Goal: Task Accomplishment & Management: Manage account settings

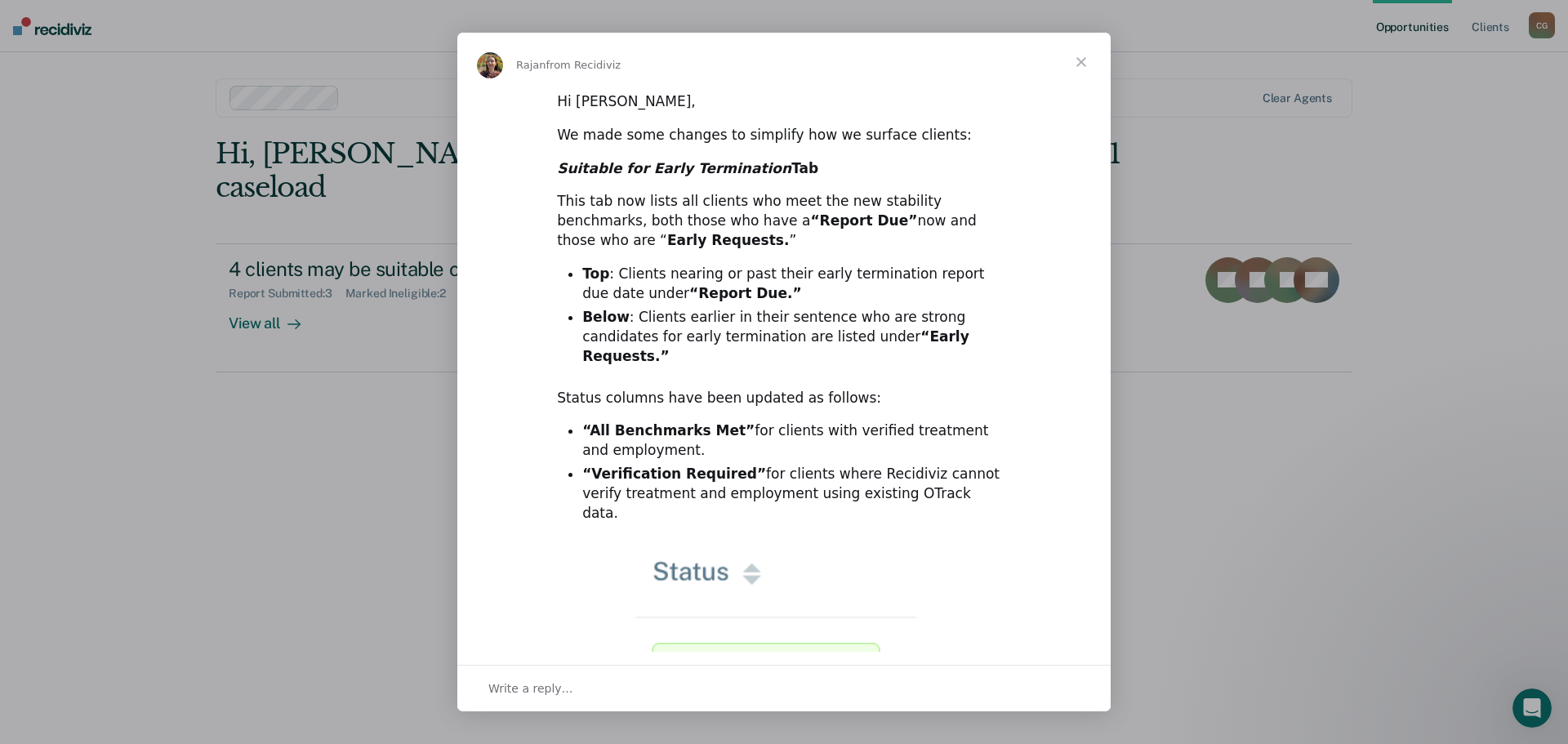
click at [1081, 60] on span "Close" at bounding box center [1081, 62] width 58 height 58
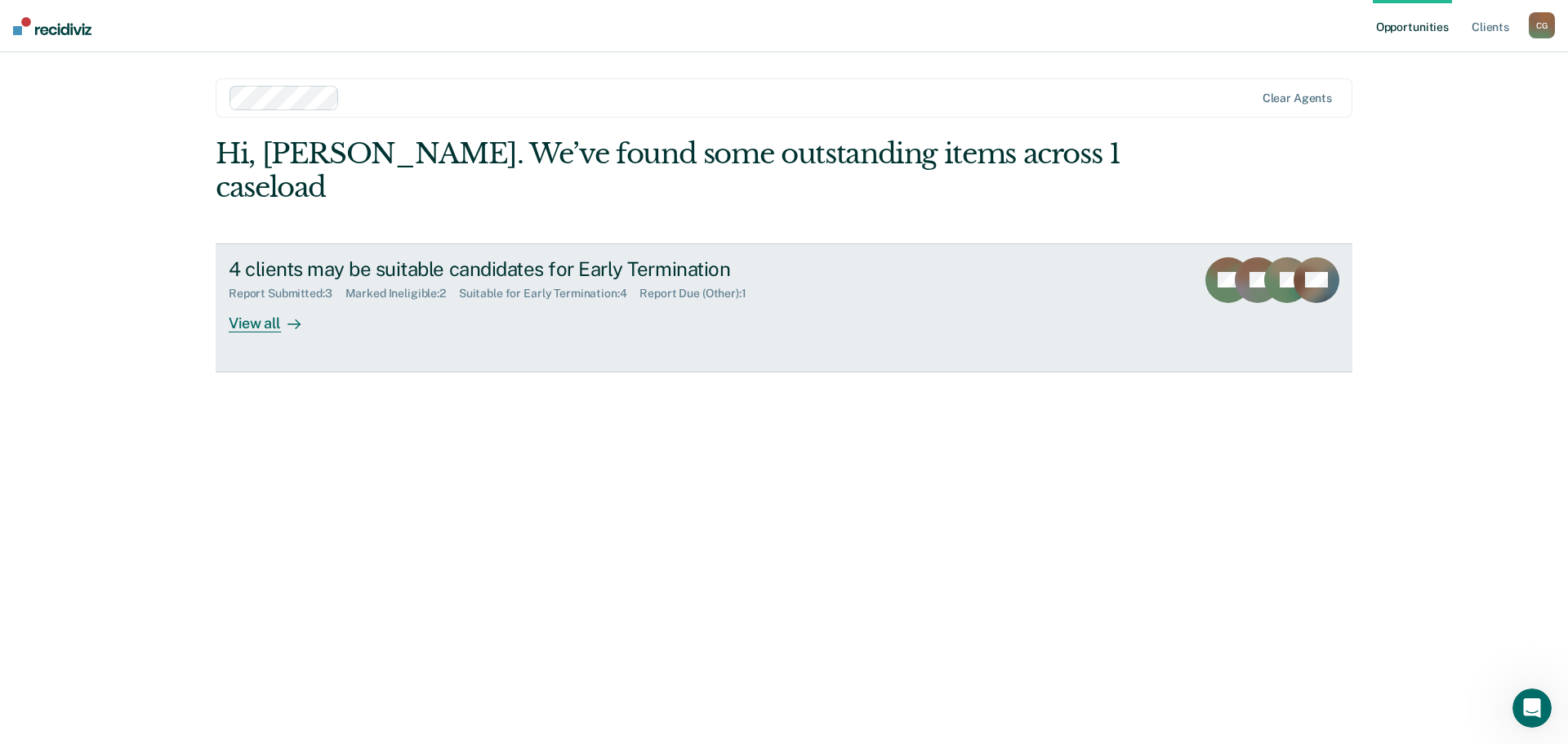
click at [287, 287] on div "Report Submitted : 3" at bounding box center [287, 293] width 117 height 14
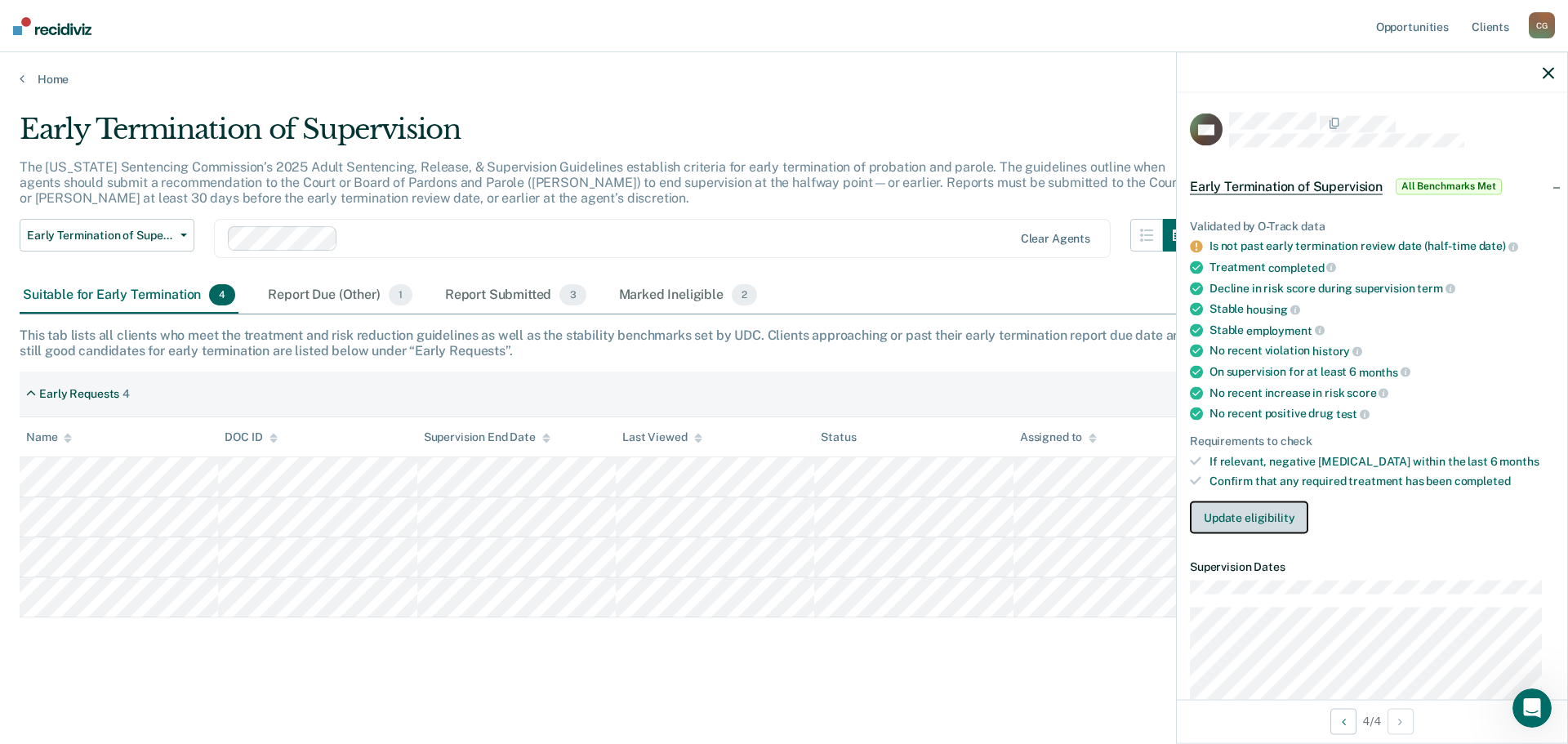
click at [1280, 513] on button "Update eligibility" at bounding box center [1249, 518] width 119 height 33
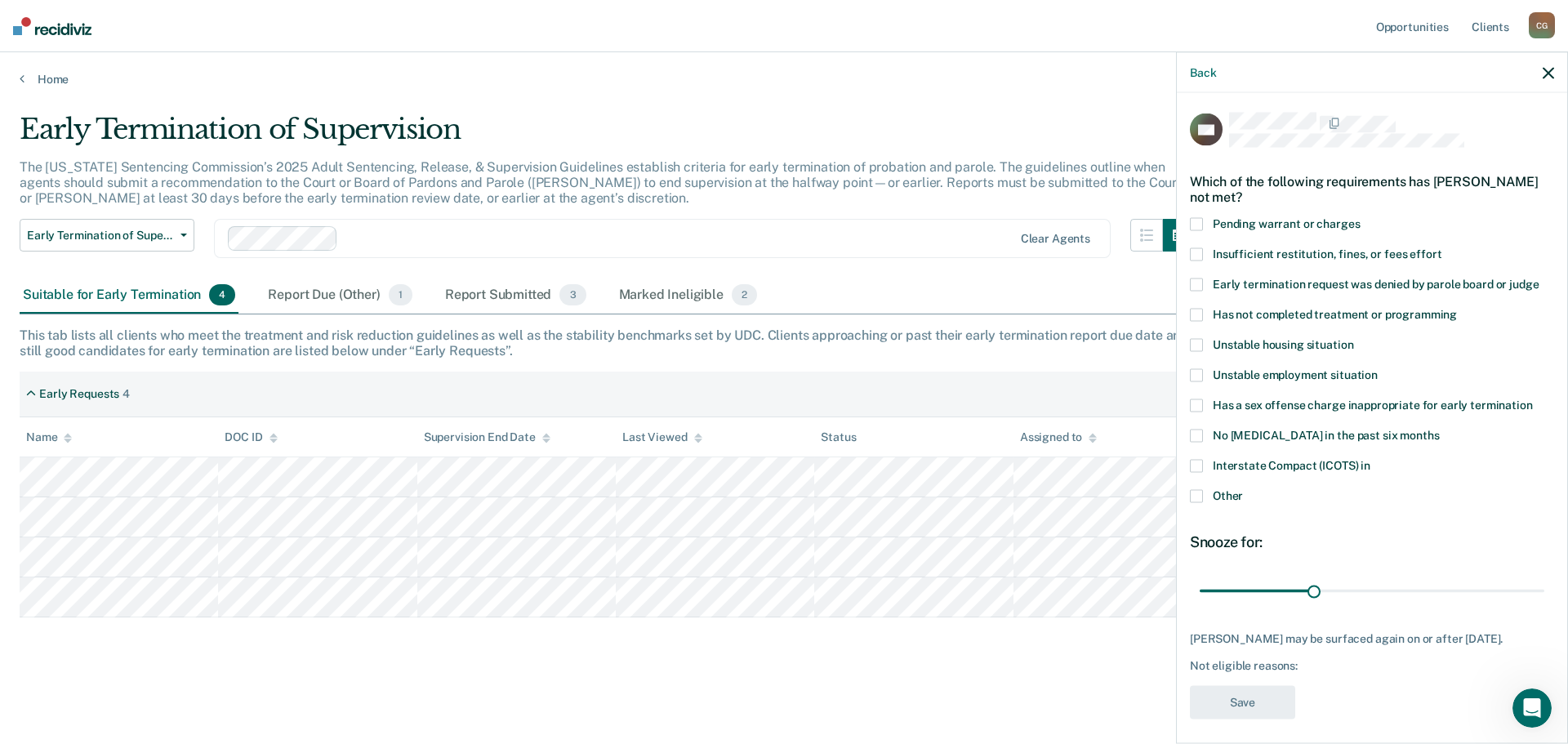
click at [1204, 492] on label "Other" at bounding box center [1372, 498] width 364 height 17
click at [1243, 489] on input "Other" at bounding box center [1243, 489] width 0 height 0
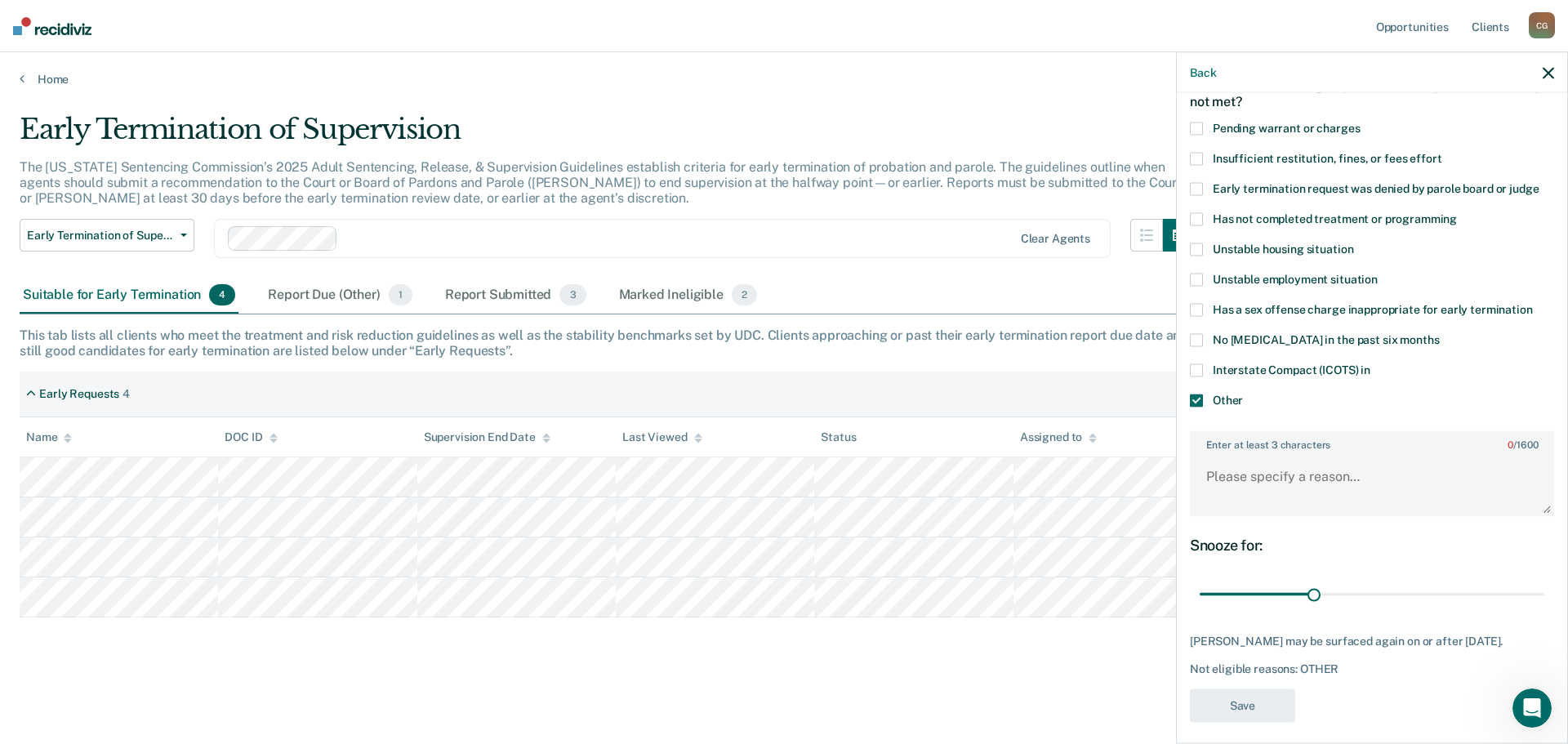
scroll to position [105, 0]
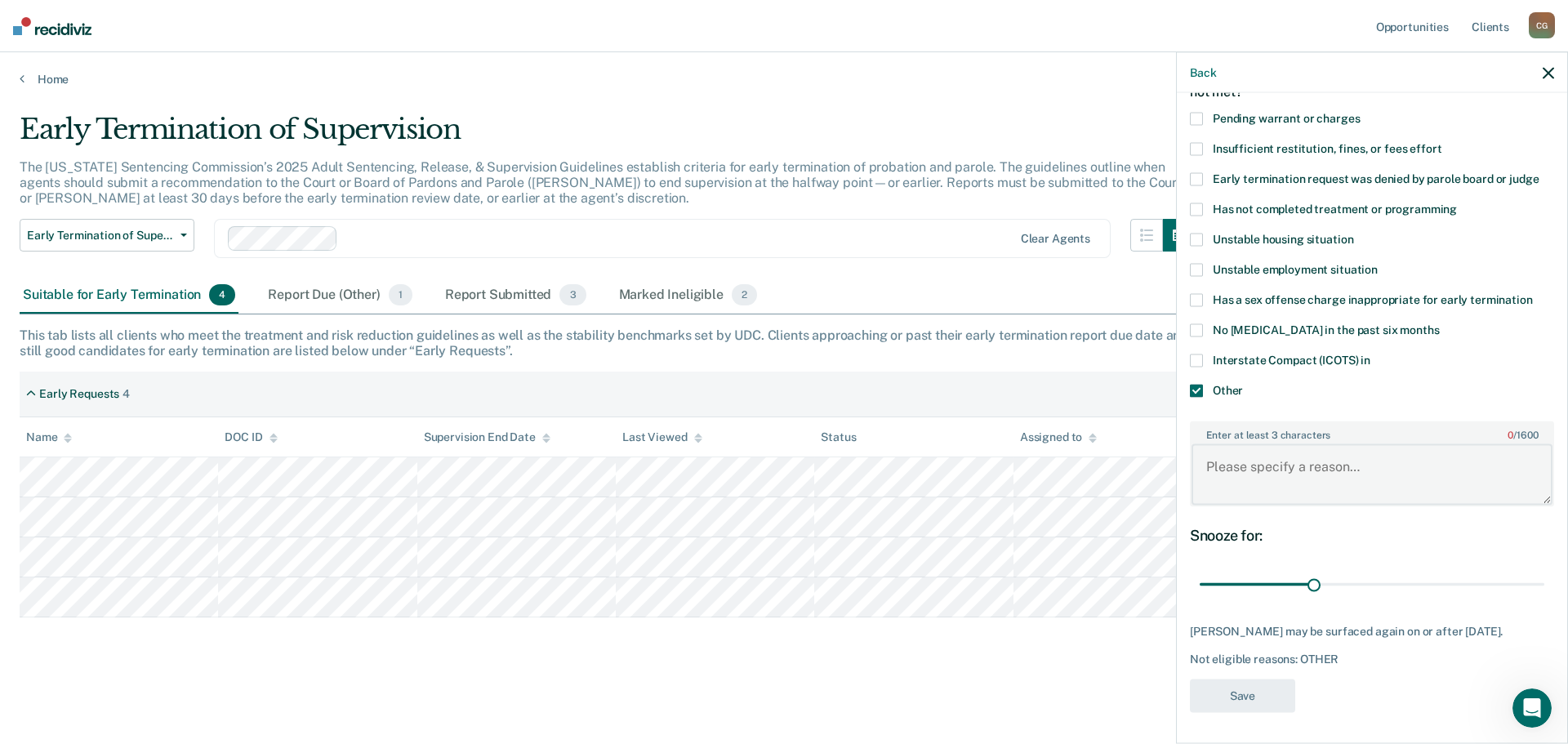
click at [1326, 472] on textarea "Enter at least 3 characters 0 / 1600" at bounding box center [1372, 475] width 361 height 60
type textarea "ERD [DATE]"
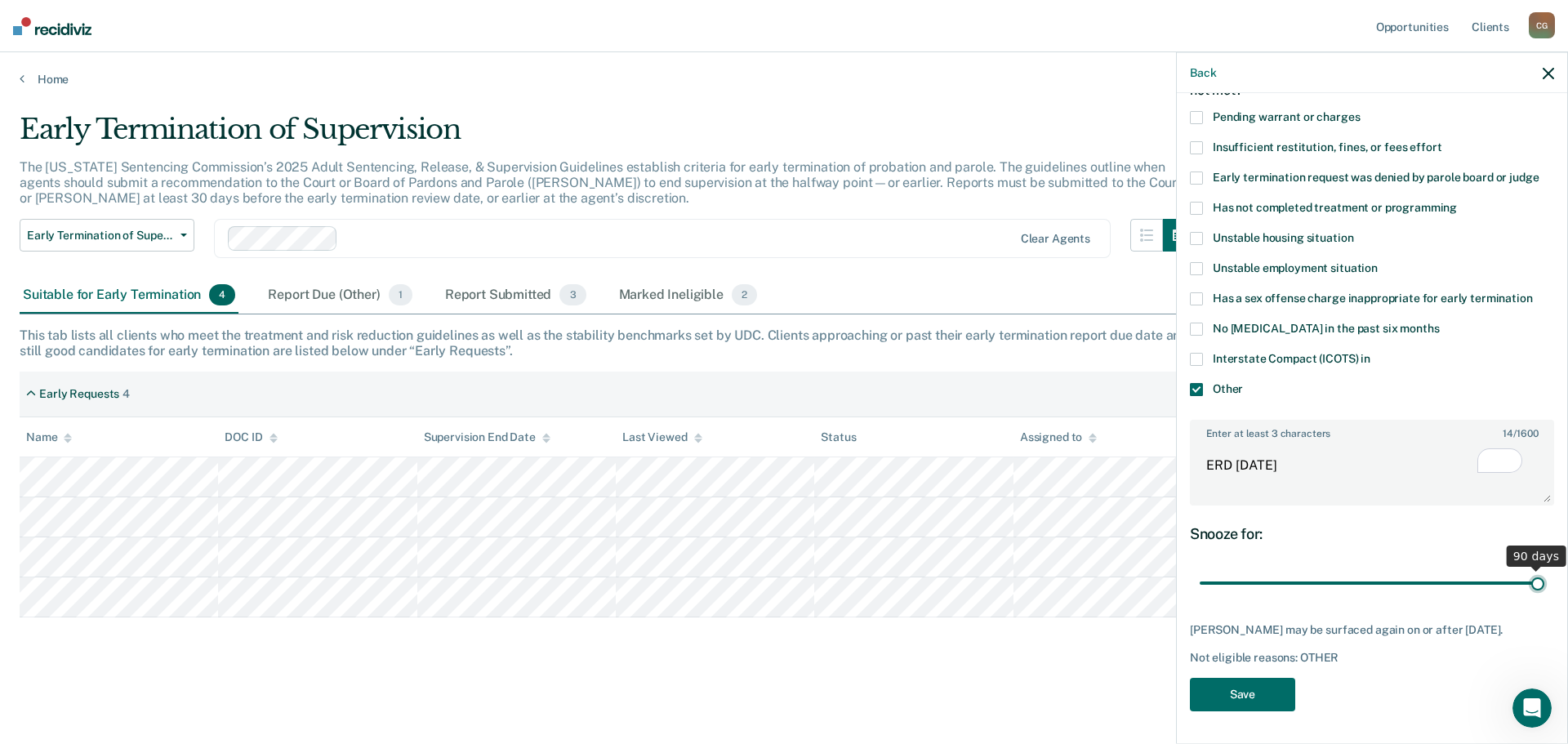
drag, startPoint x: 1313, startPoint y: 571, endPoint x: 1545, endPoint y: 577, distance: 232.1
type input "90"
click at [1545, 577] on input "range" at bounding box center [1372, 582] width 344 height 28
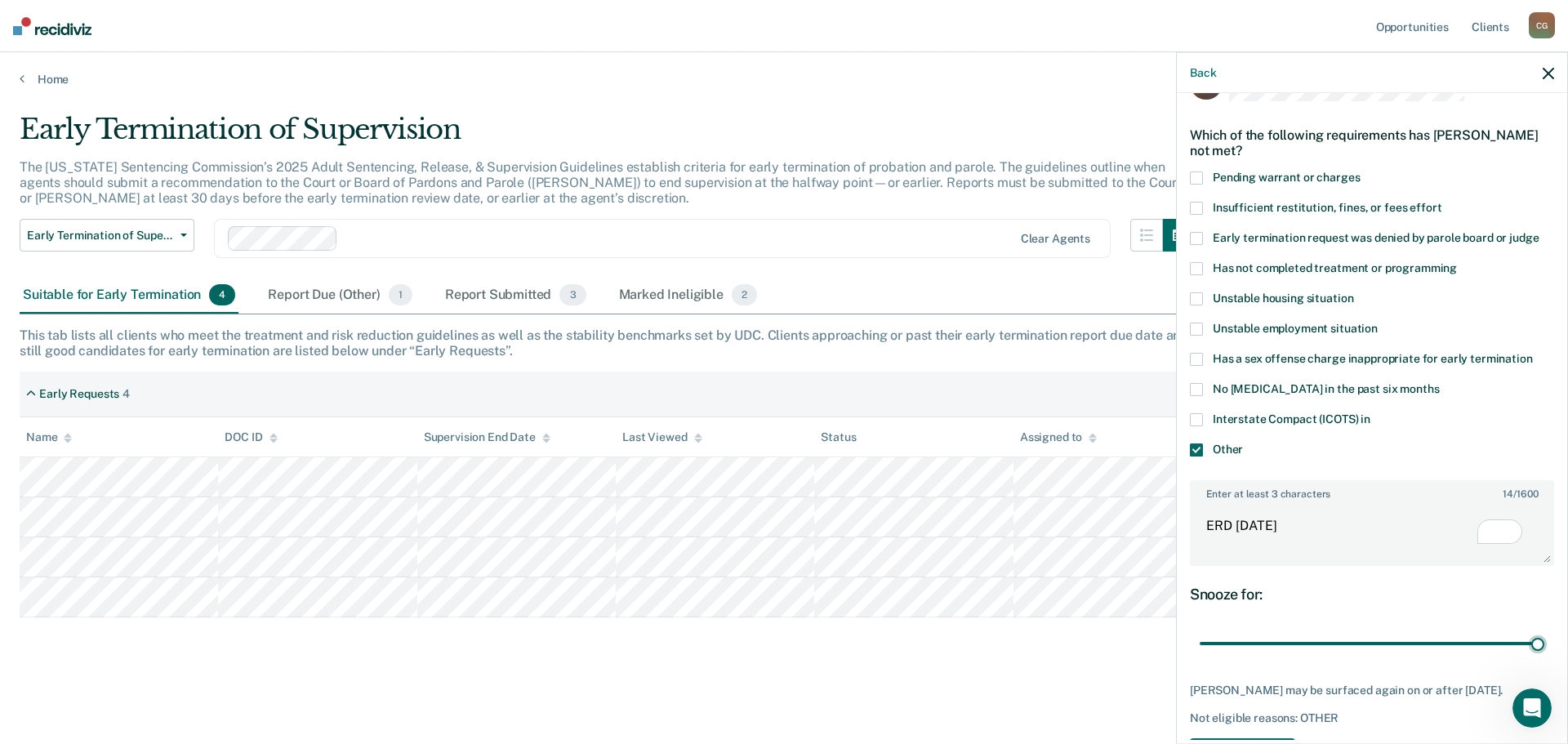
scroll to position [115, 0]
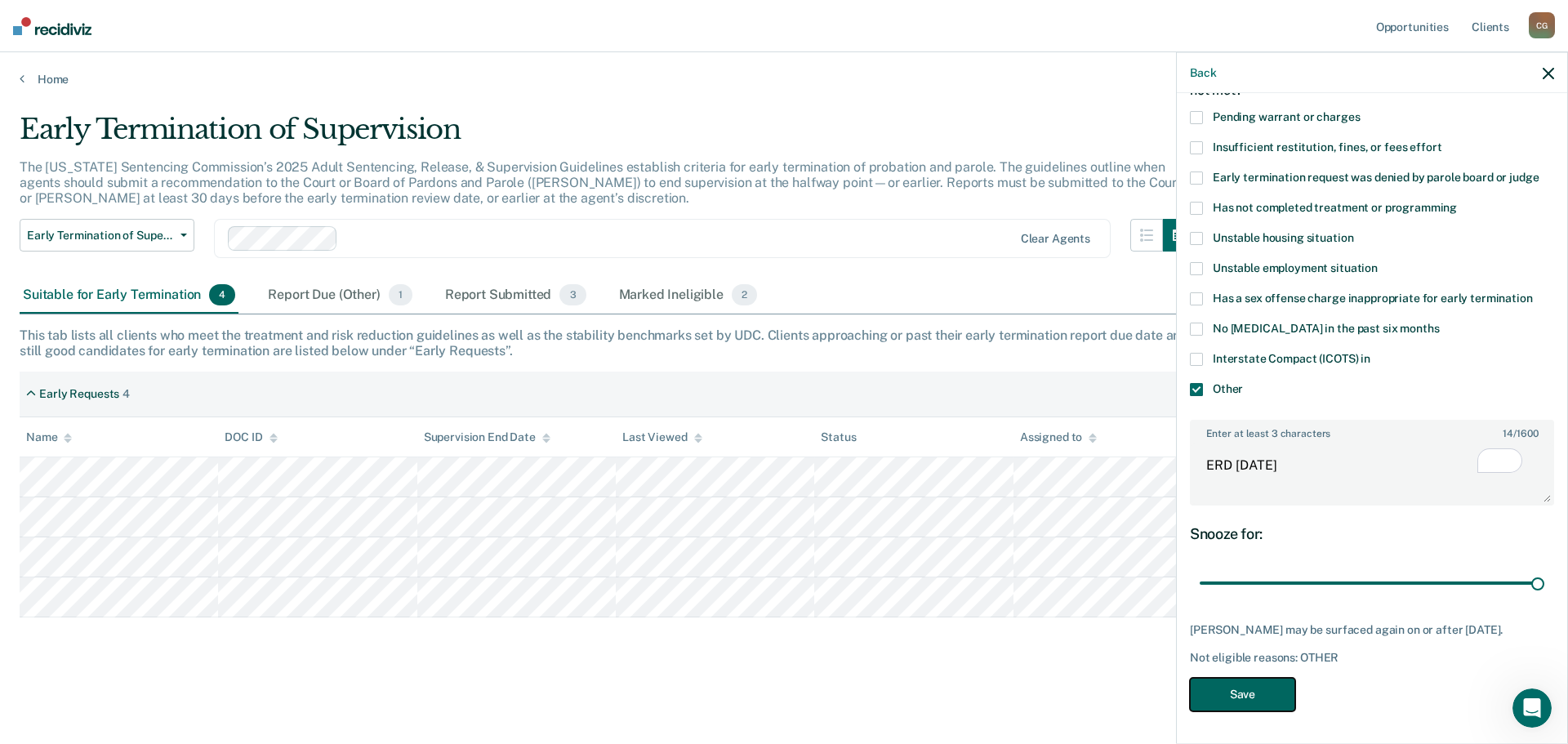
click at [1268, 689] on button "Save" at bounding box center [1242, 694] width 105 height 34
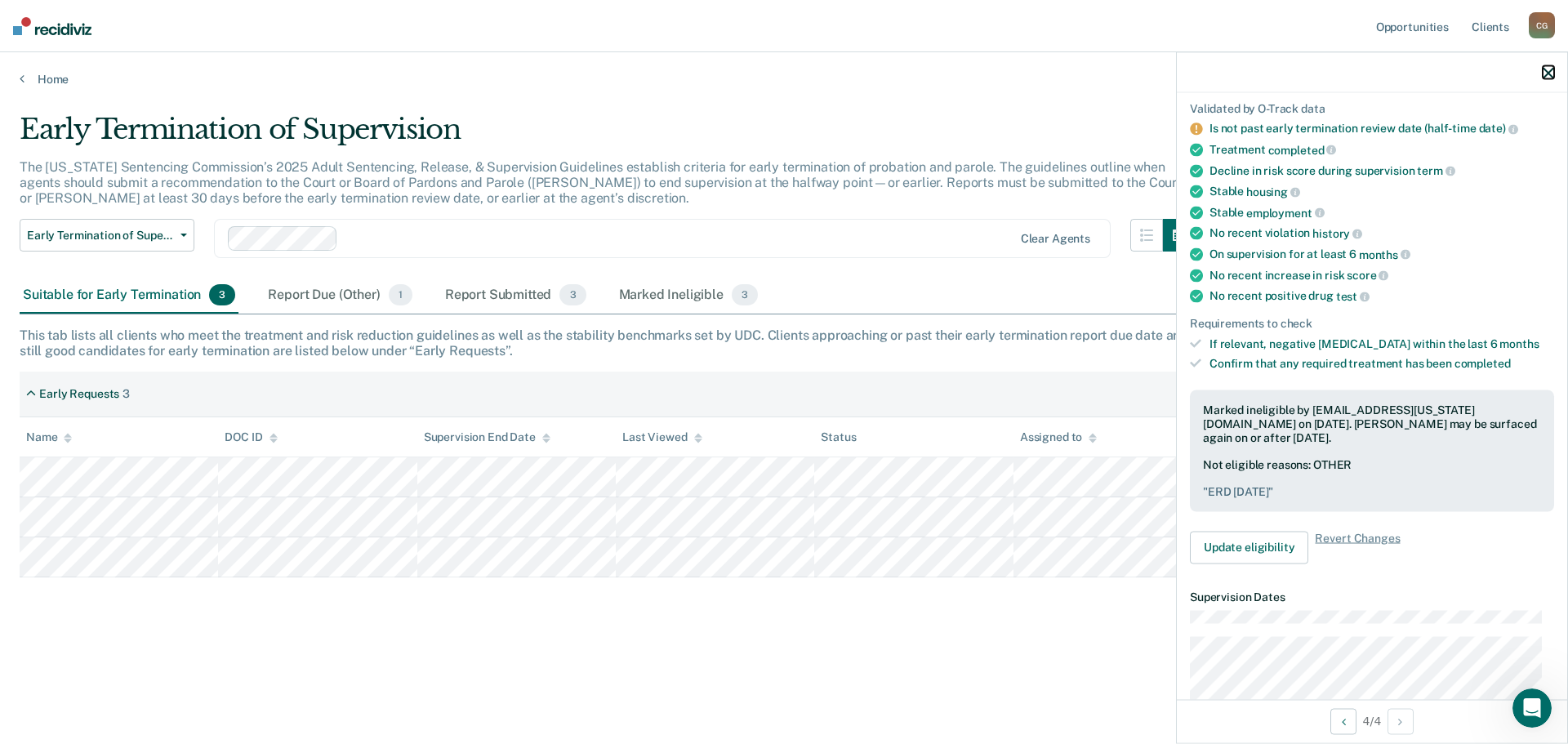
click at [1552, 76] on icon "button" at bounding box center [1549, 72] width 12 height 12
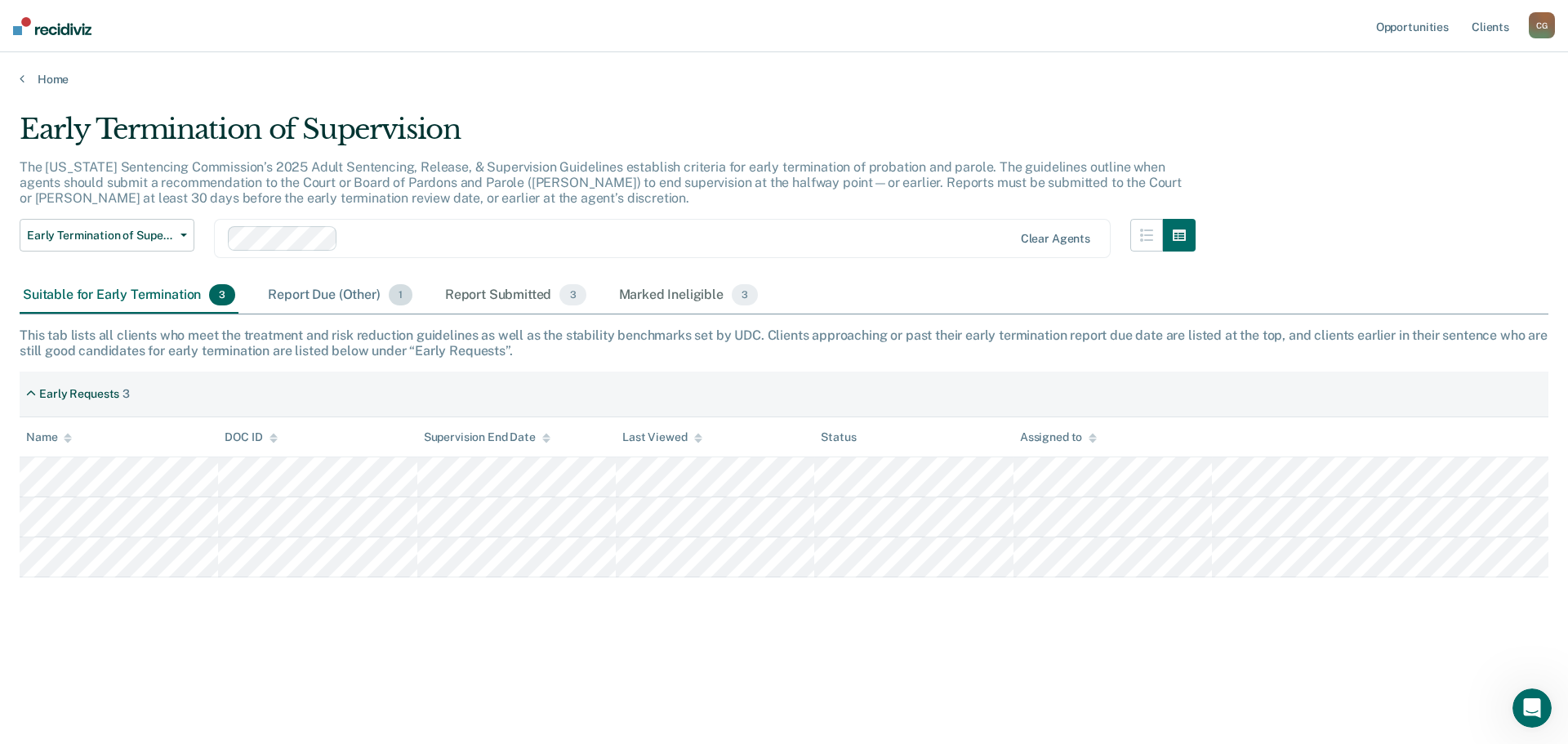
click at [345, 293] on div "Report Due (Other) 1" at bounding box center [340, 295] width 151 height 36
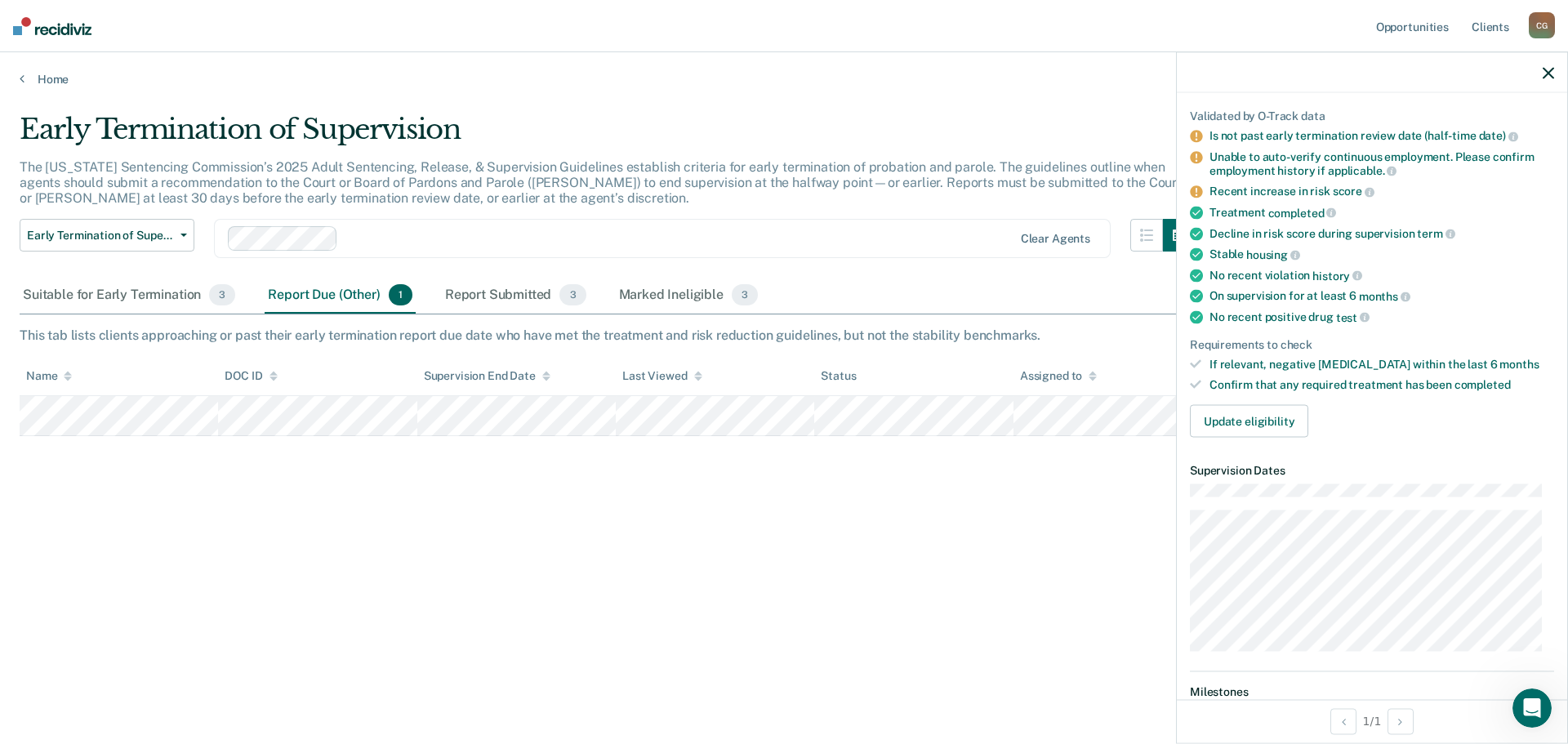
scroll to position [81, 0]
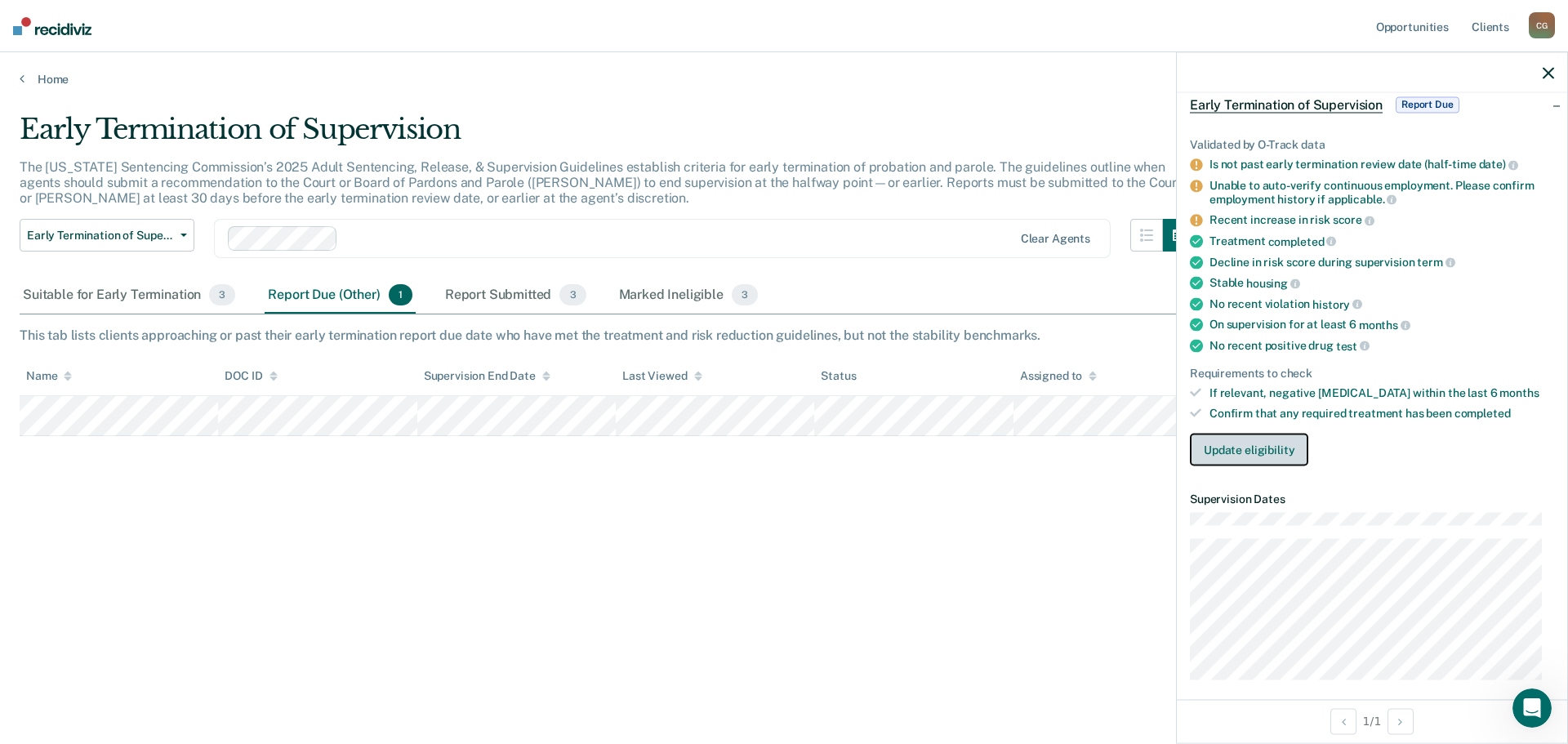
click at [1275, 448] on button "Update eligibility" at bounding box center [1249, 449] width 119 height 33
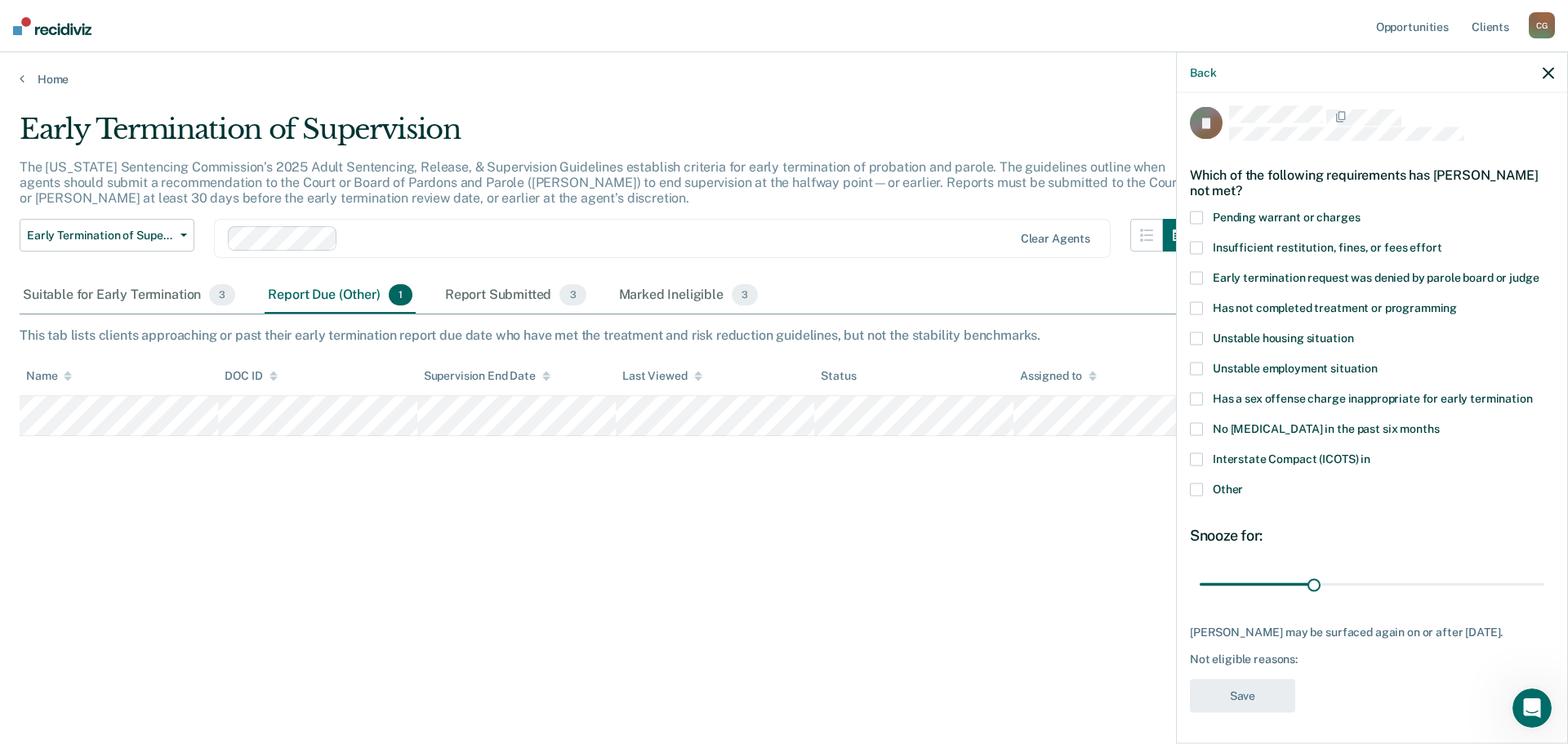
click at [1214, 478] on div "Interstate Compact (ICOTS) in" at bounding box center [1372, 467] width 364 height 30
click at [1215, 487] on span "Other" at bounding box center [1227, 488] width 30 height 13
click at [1243, 483] on input "Other" at bounding box center [1243, 483] width 0 height 0
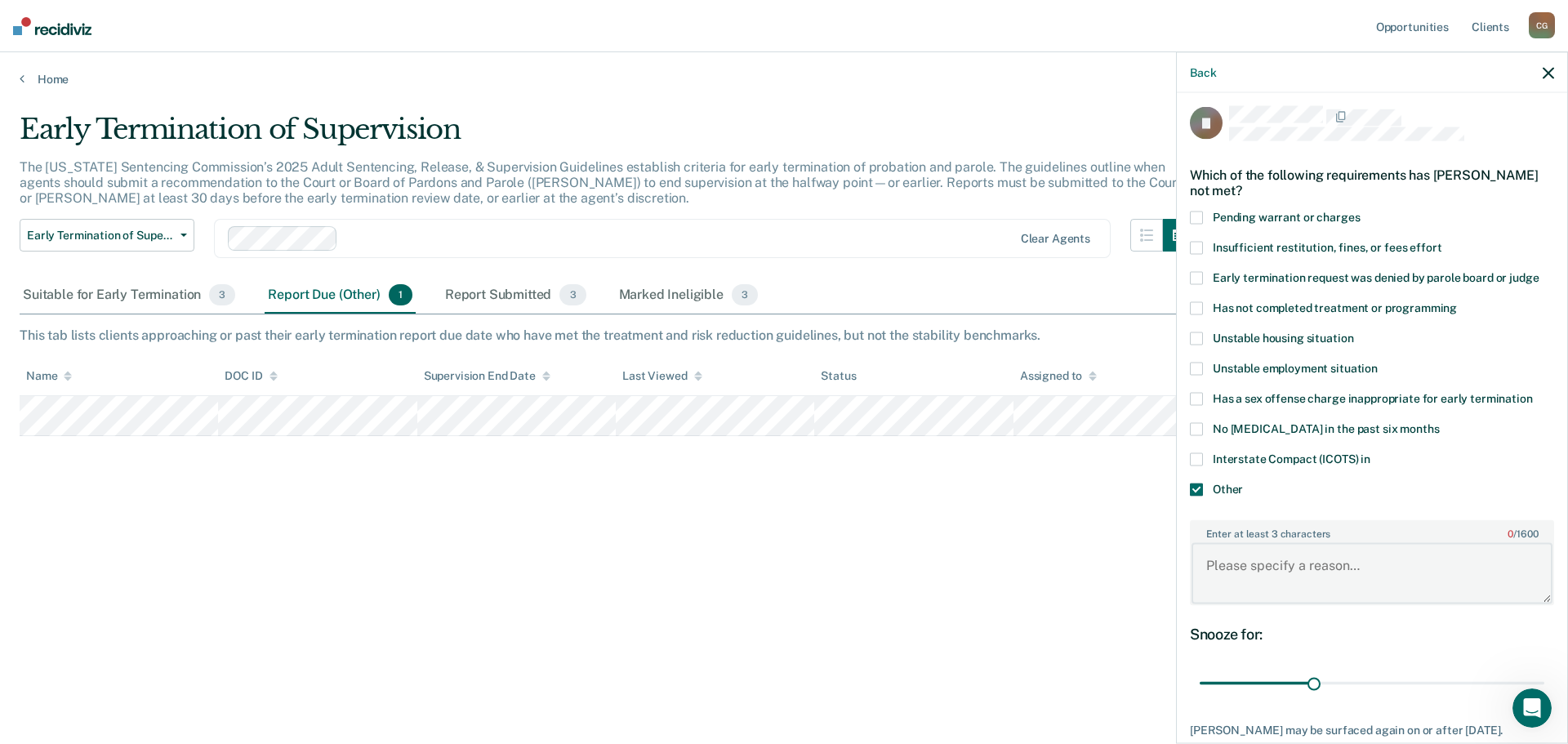
click at [1298, 572] on textarea "Enter at least 3 characters 0 / 1600" at bounding box center [1372, 573] width 361 height 60
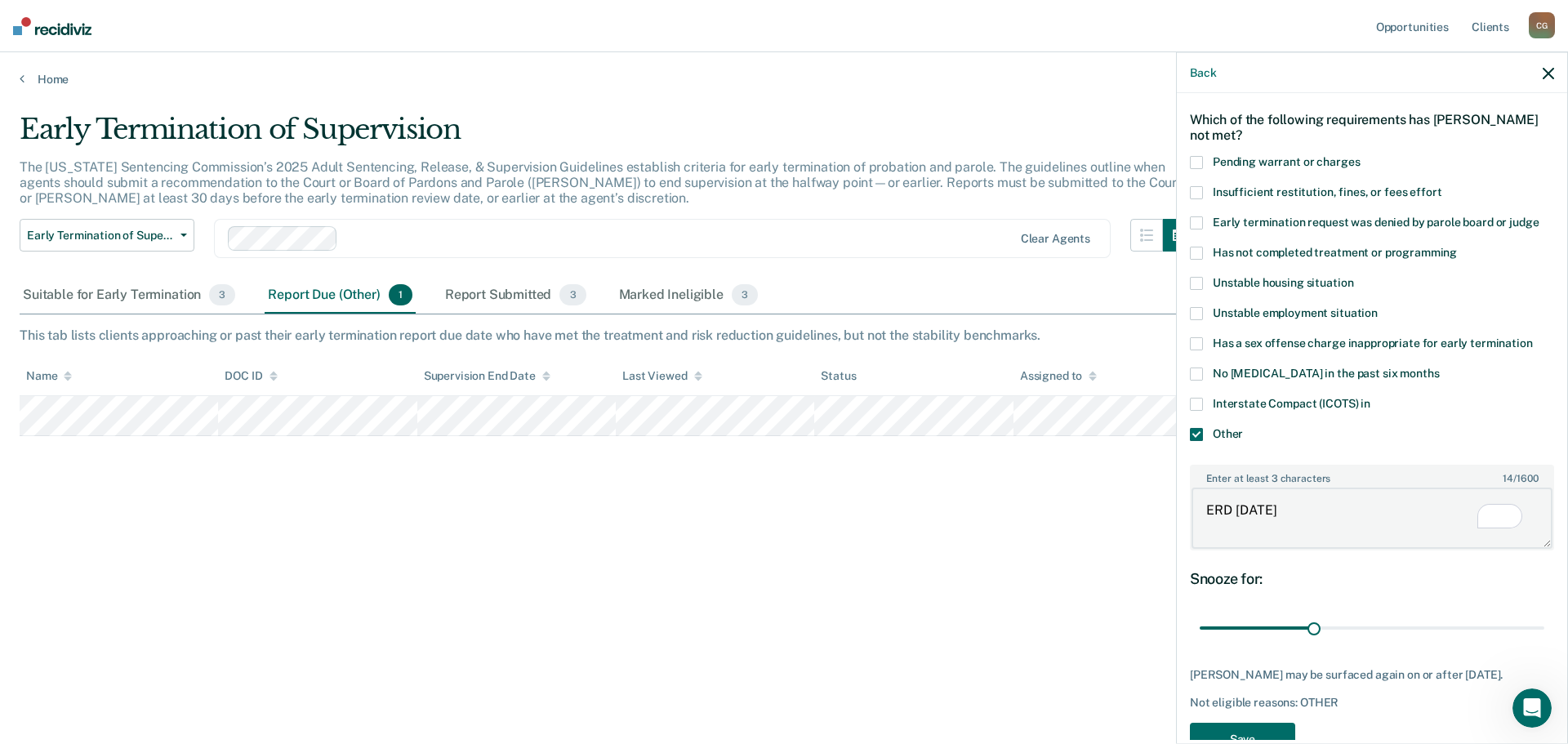
scroll to position [118, 0]
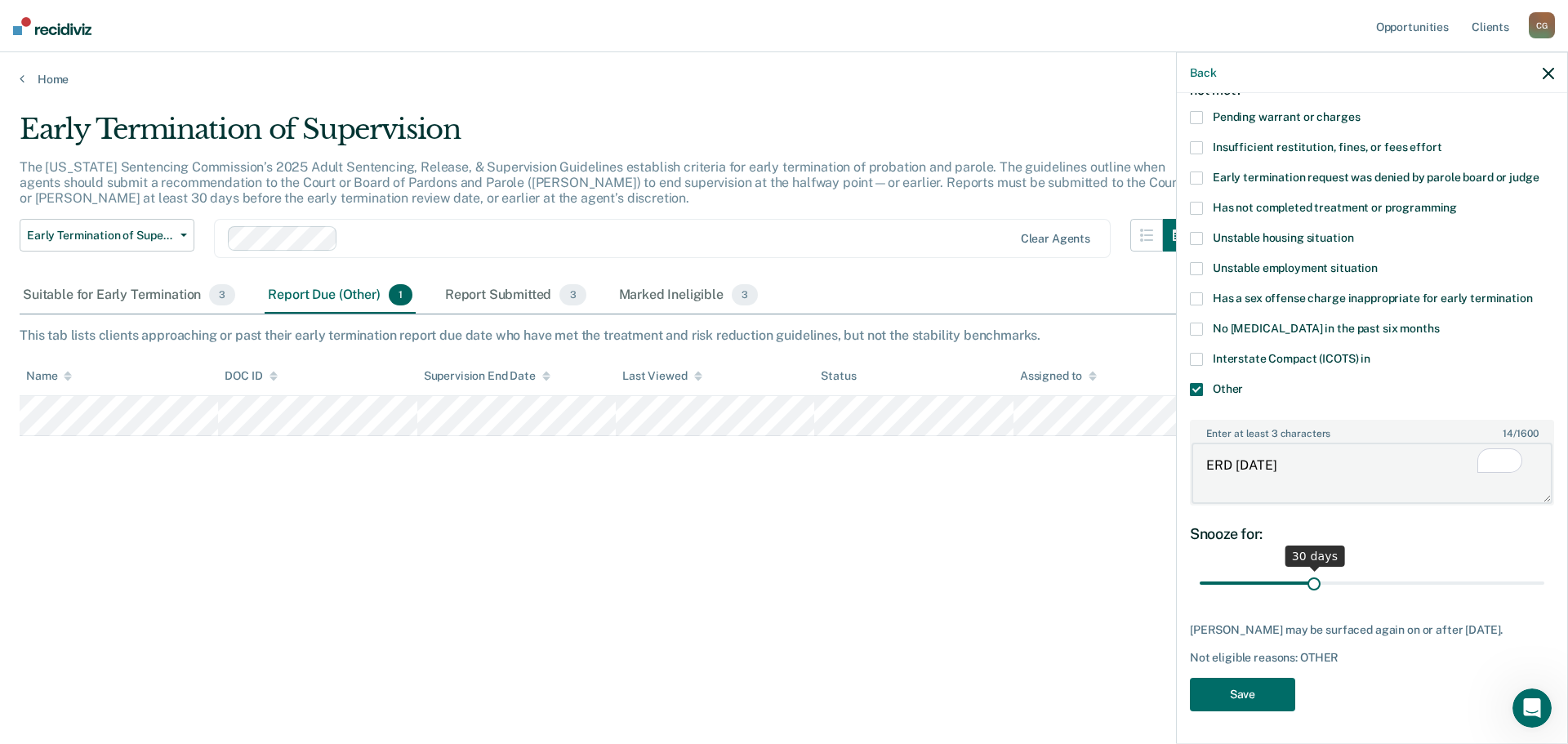
type textarea "ERD [DATE]"
drag, startPoint x: 1339, startPoint y: 573, endPoint x: 1606, endPoint y: 598, distance: 268.2
type input "90"
click at [1545, 597] on input "range" at bounding box center [1372, 582] width 344 height 28
click at [1263, 699] on button "Save" at bounding box center [1242, 694] width 105 height 34
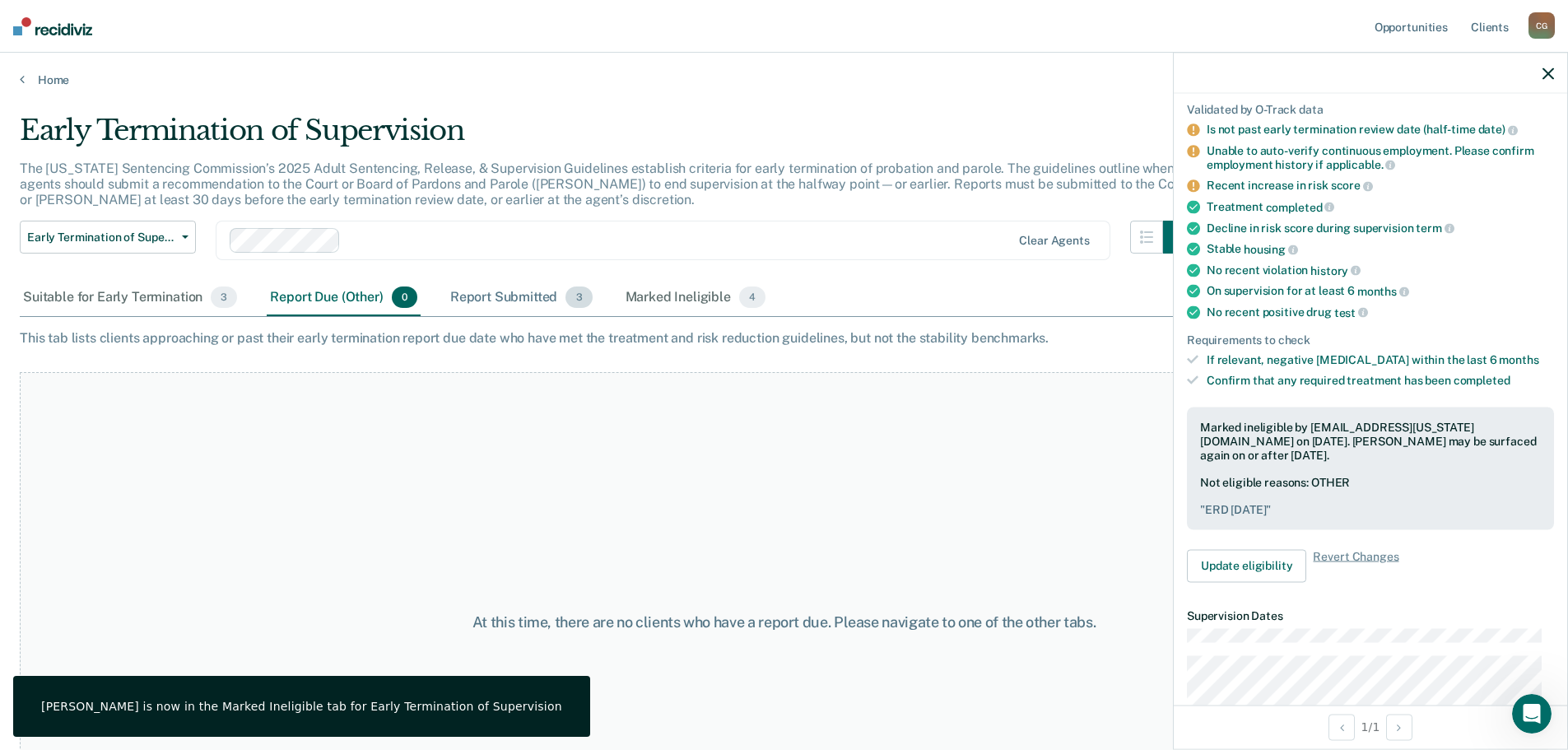
click at [510, 293] on div "Report Submitted 3" at bounding box center [522, 297] width 149 height 36
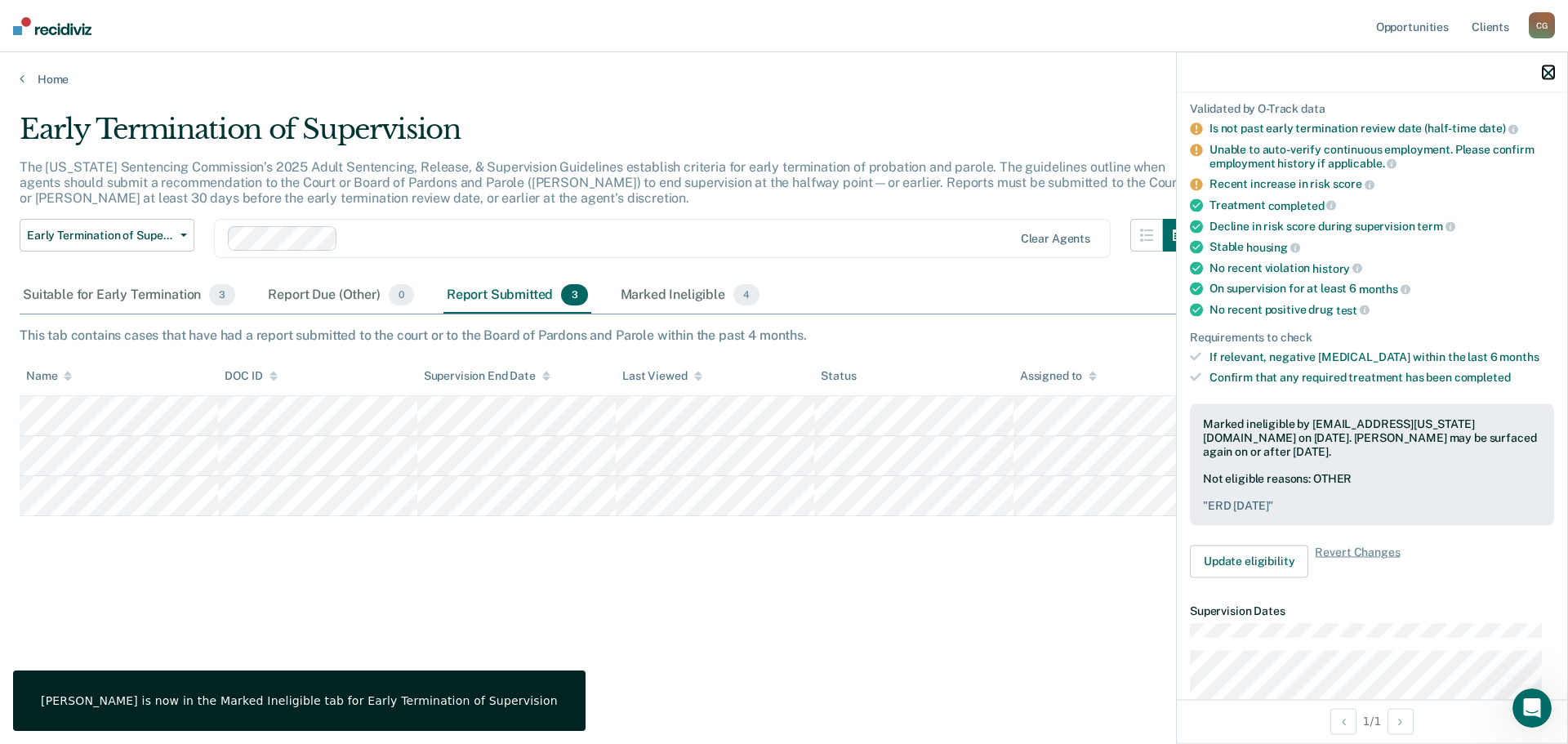
click at [1545, 74] on icon "button" at bounding box center [1549, 72] width 12 height 12
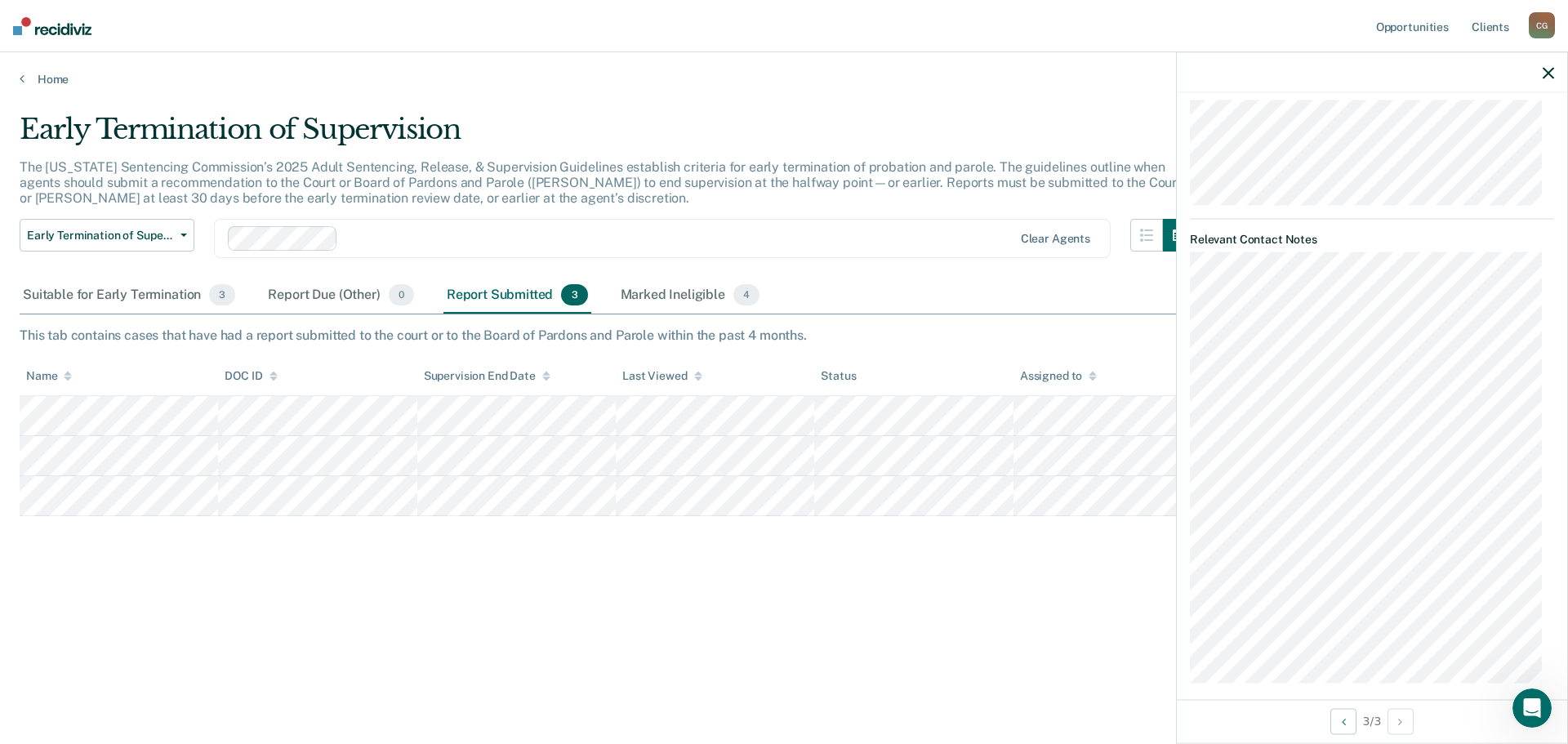
scroll to position [791, 0]
click at [1549, 63] on div at bounding box center [1373, 72] width 391 height 41
click at [1537, 68] on div at bounding box center [1373, 72] width 391 height 41
click at [1542, 70] on div at bounding box center [1373, 72] width 391 height 41
click at [1548, 70] on icon "button" at bounding box center [1549, 72] width 12 height 12
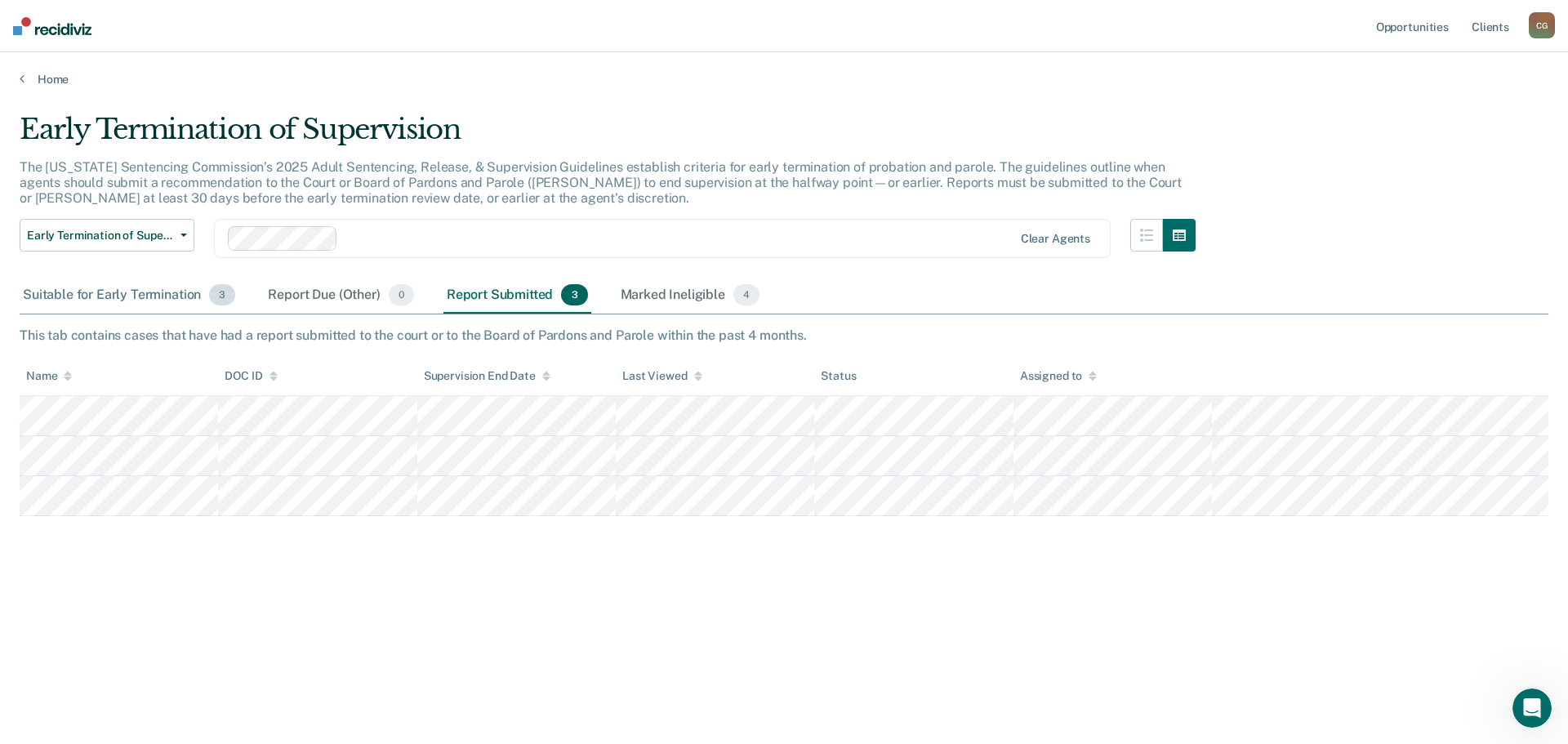
click at [109, 297] on div "Suitable for Early Termination 3" at bounding box center [129, 295] width 219 height 36
